Goal: Task Accomplishment & Management: Complete application form

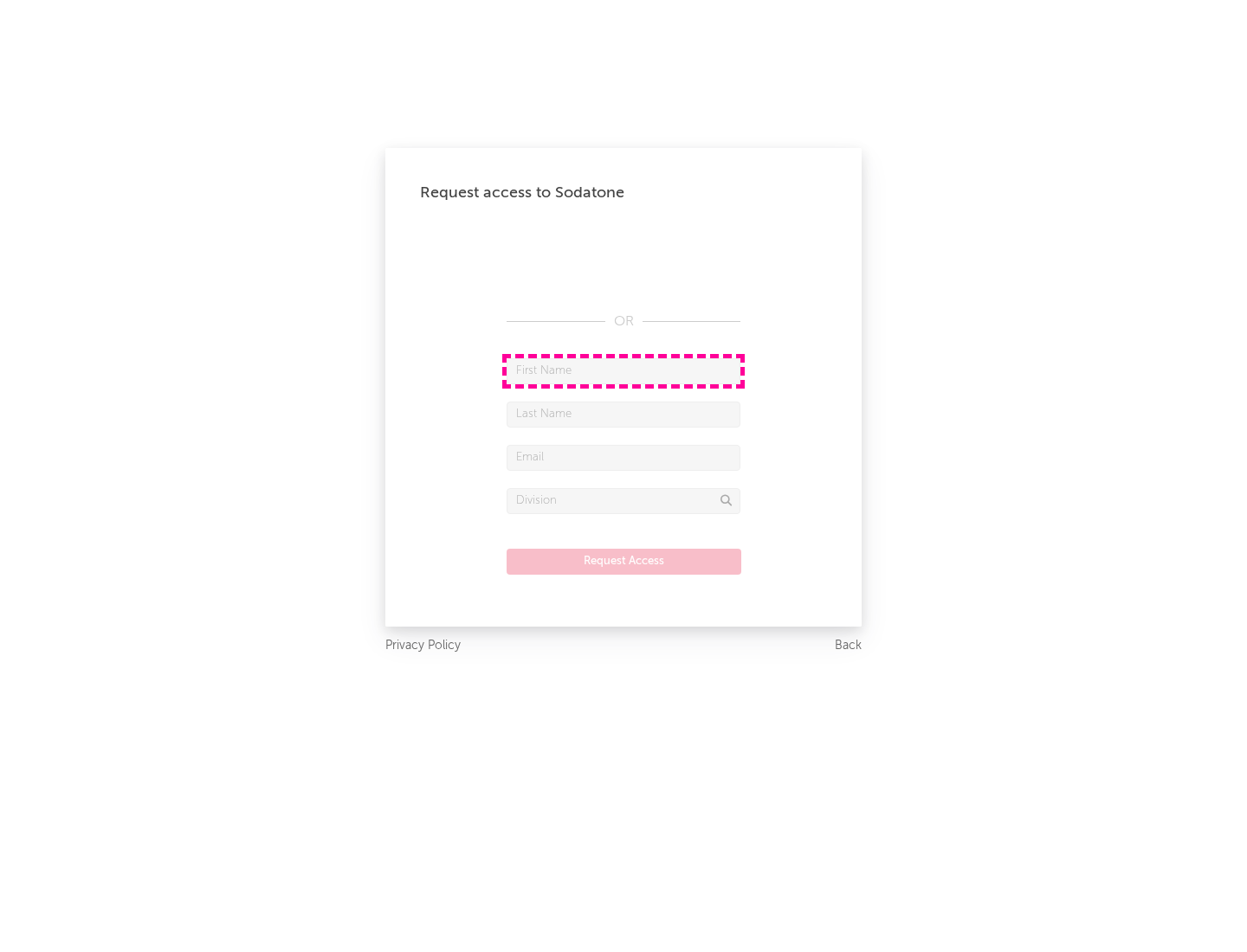
click at [623, 371] on input "text" at bounding box center [623, 371] width 234 height 26
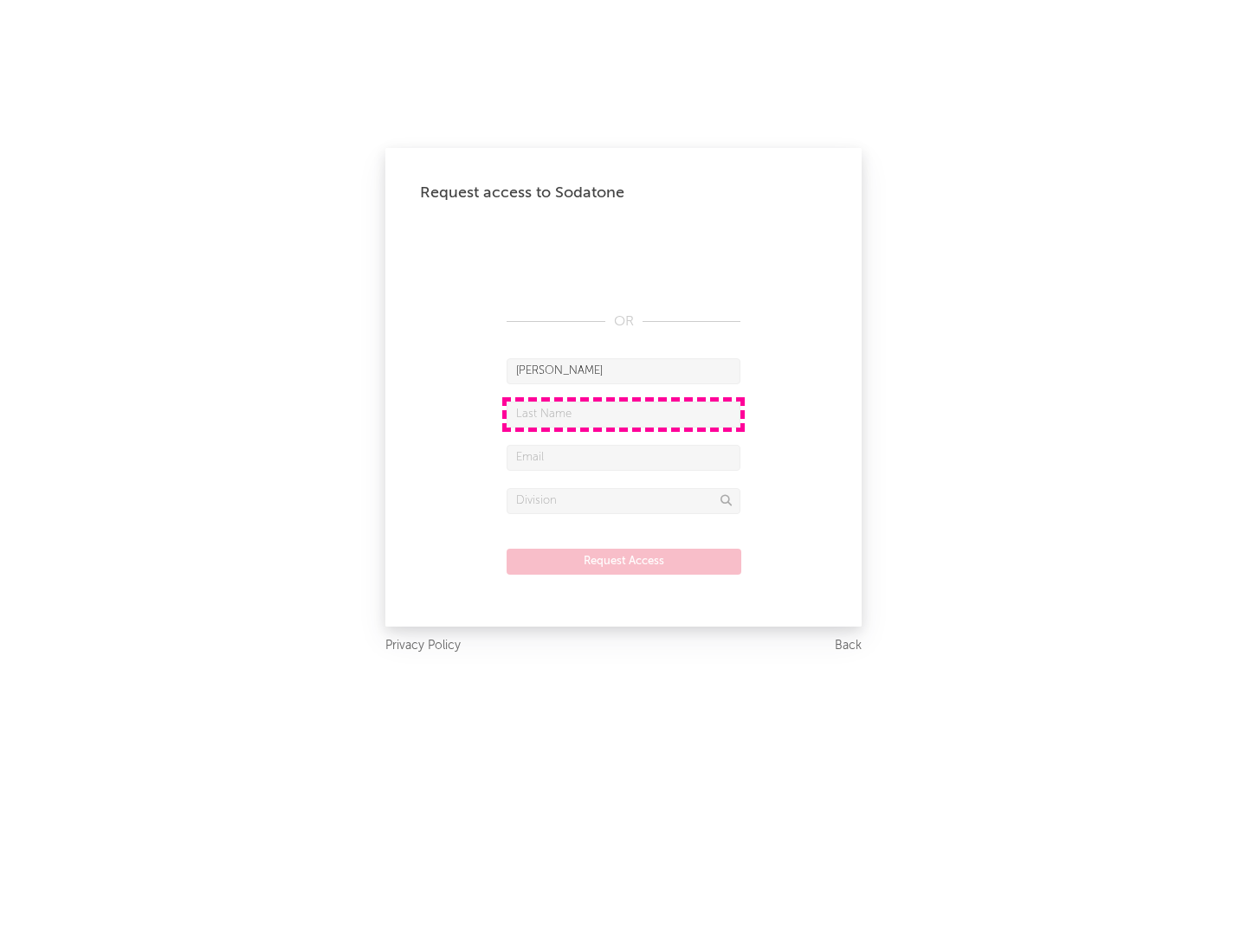
type input "[PERSON_NAME]"
click at [623, 414] on input "text" at bounding box center [623, 415] width 234 height 26
type input "[PERSON_NAME]"
click at [623, 457] on input "text" at bounding box center [623, 458] width 234 height 26
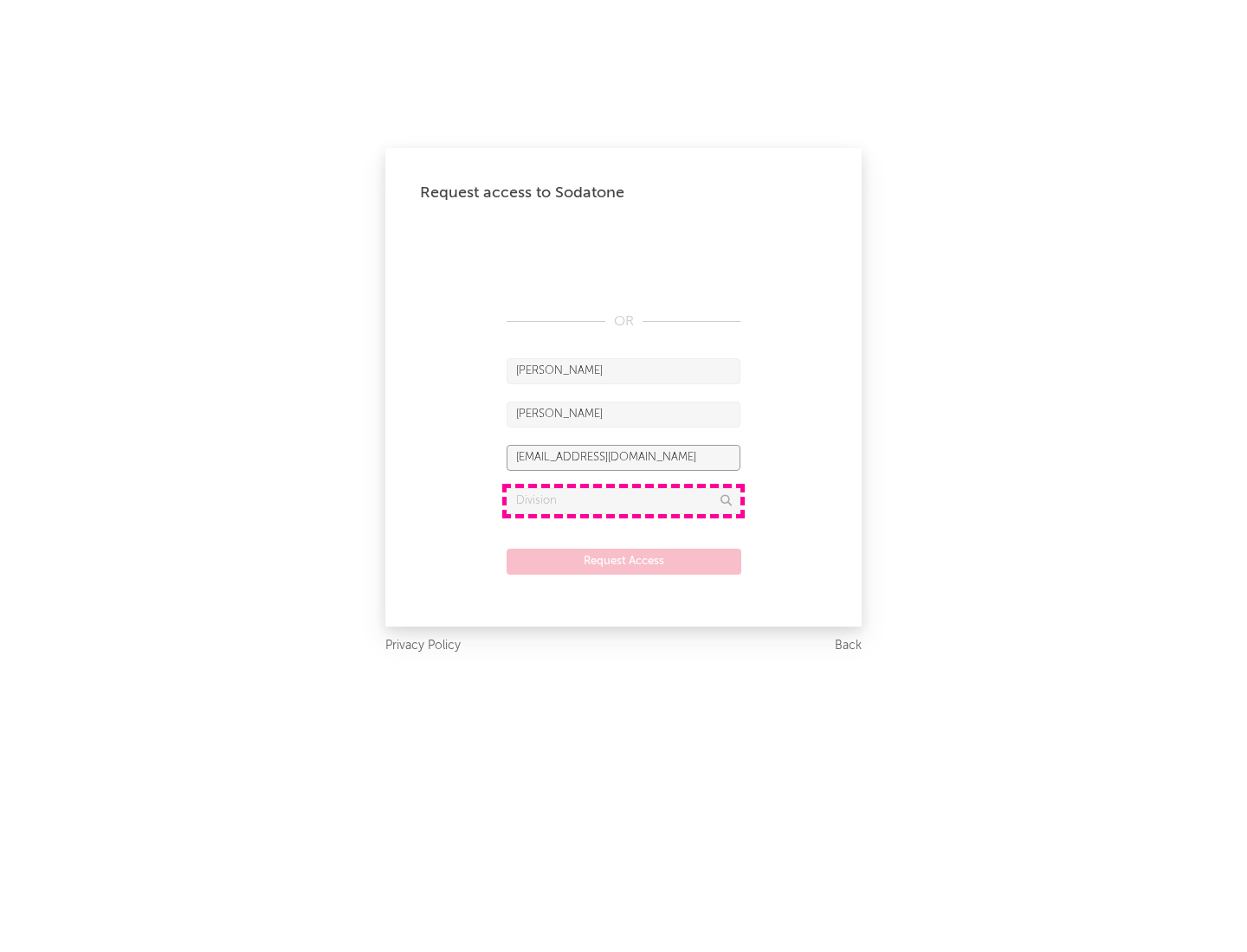
type input "[EMAIL_ADDRESS][DOMAIN_NAME]"
click at [623, 501] on input "text" at bounding box center [623, 502] width 234 height 26
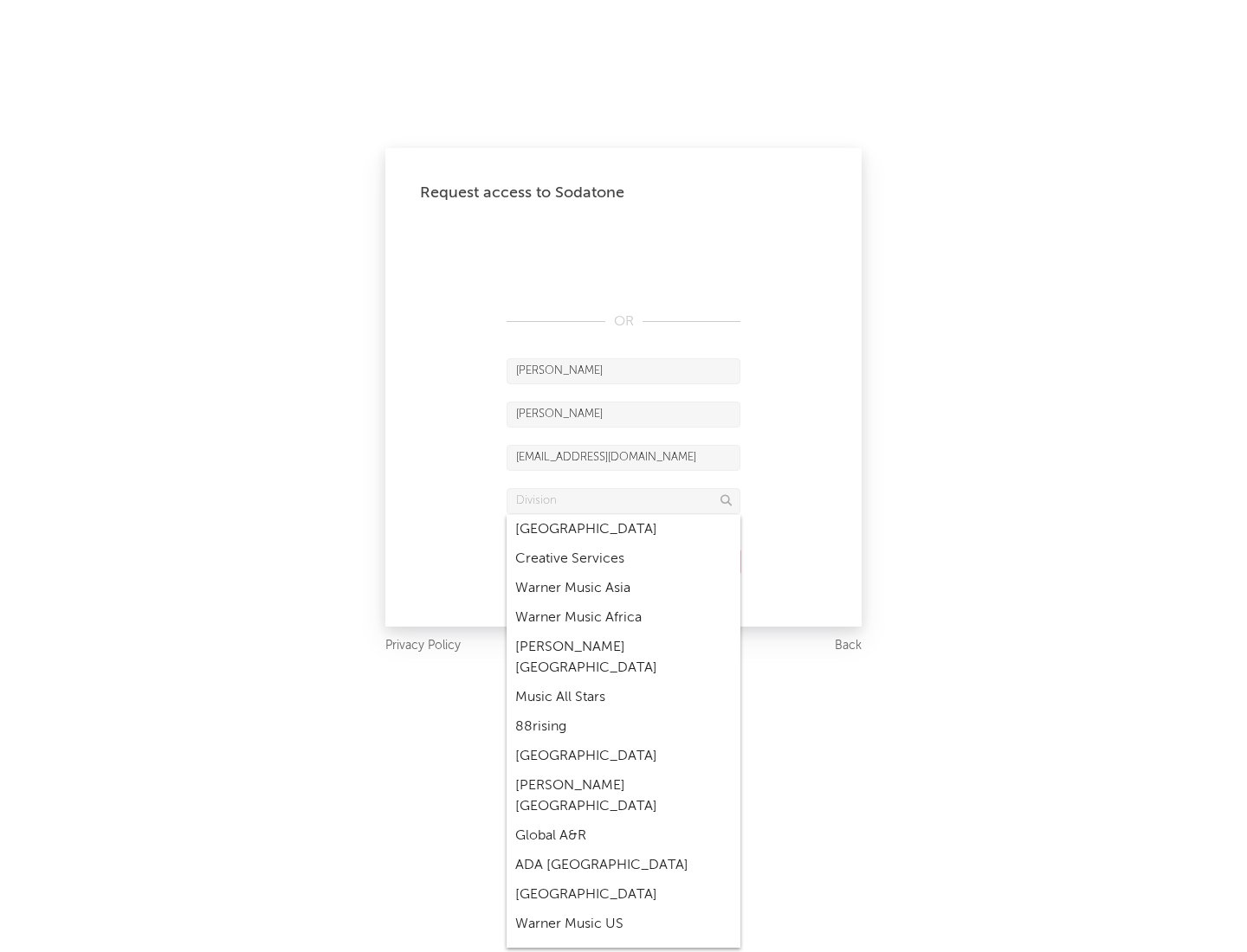
click at [623, 683] on div "Music All Stars" at bounding box center [623, 698] width 234 height 29
type input "Music All Stars"
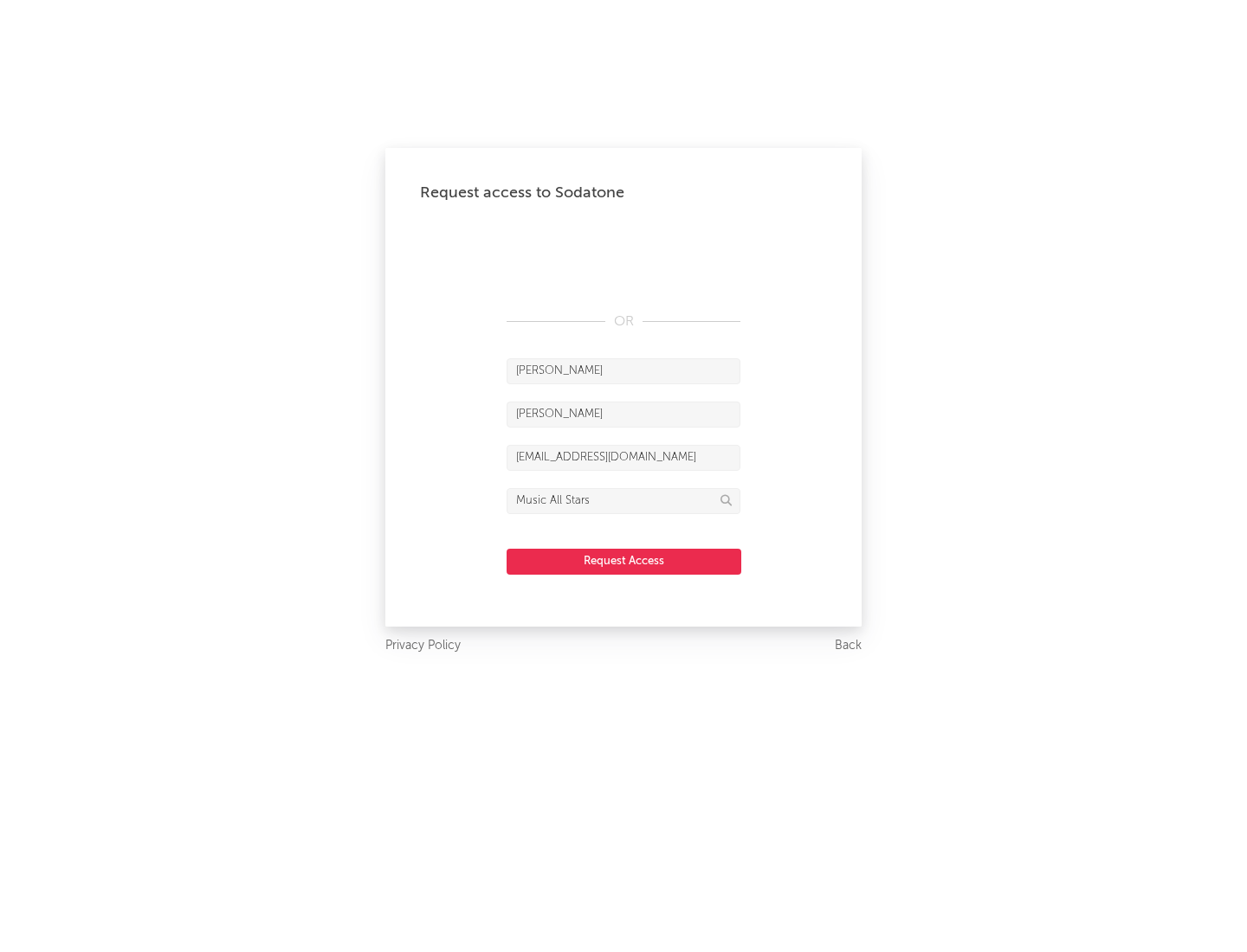
click at [623, 561] on button "Request Access" at bounding box center [623, 562] width 235 height 26
